Goal: Task Accomplishment & Management: Manage account settings

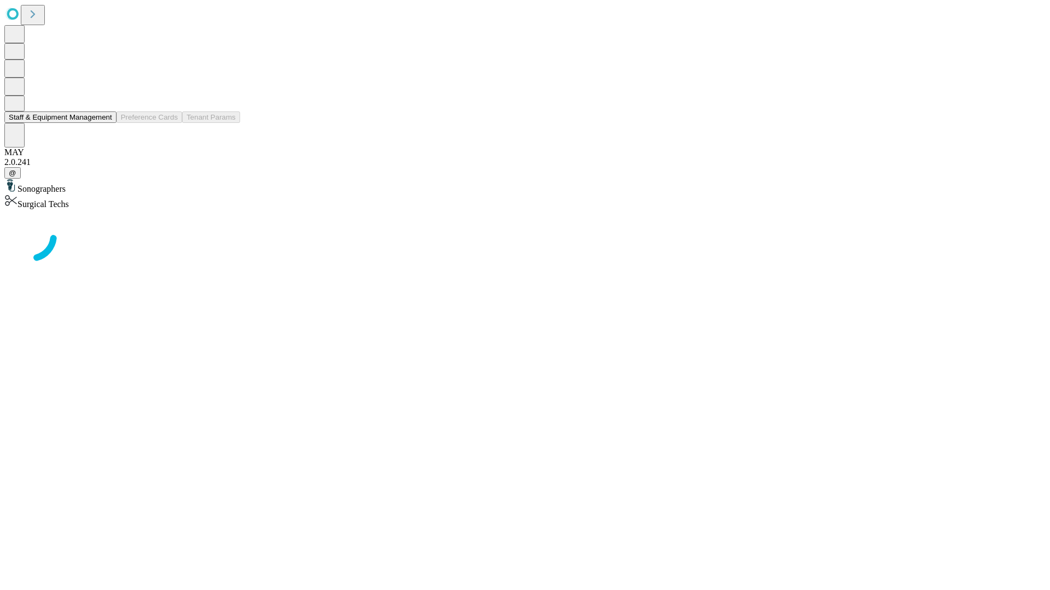
click at [104, 123] on button "Staff & Equipment Management" at bounding box center [60, 117] width 112 height 11
